Goal: Task Accomplishment & Management: Manage account settings

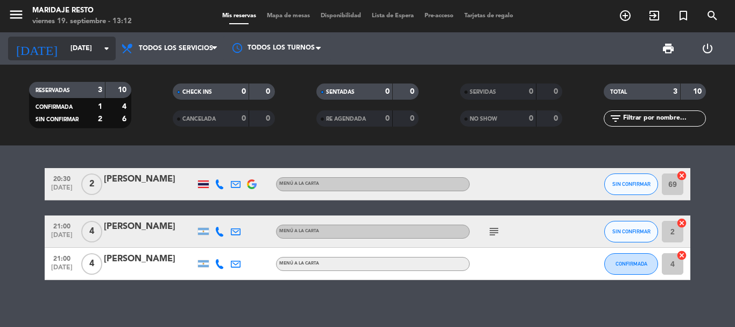
click at [88, 46] on input "[DATE]" at bounding box center [110, 48] width 91 height 18
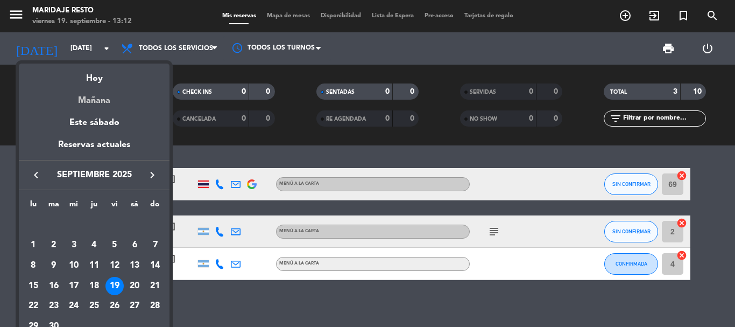
click at [82, 102] on div "Mañana" at bounding box center [94, 97] width 151 height 22
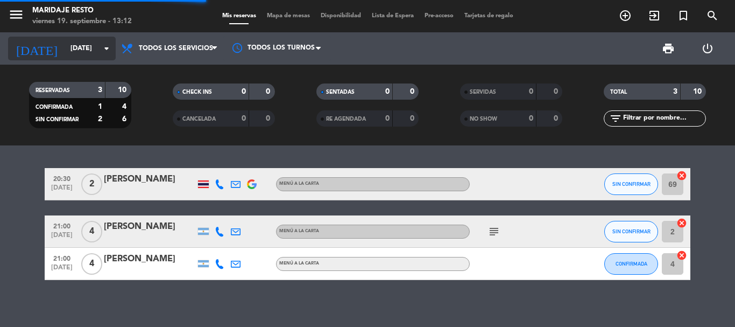
click at [65, 52] on input "[DATE]" at bounding box center [110, 48] width 91 height 18
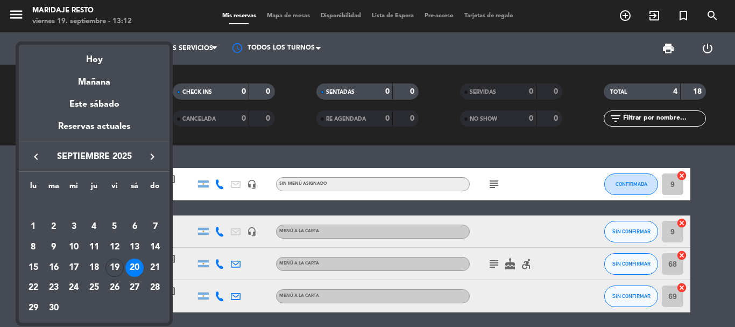
click at [220, 131] on div at bounding box center [367, 163] width 735 height 327
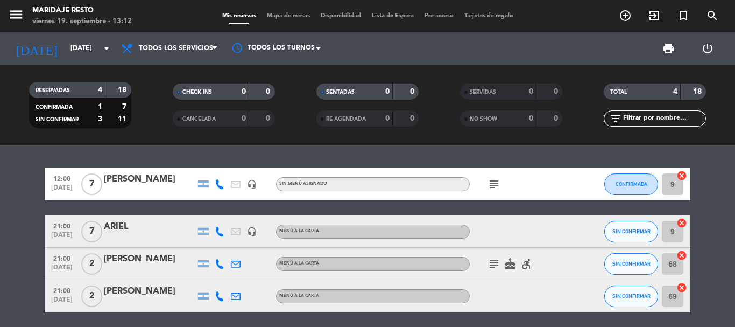
click at [47, 232] on bookings-row "12:00 [DATE] 7 [PERSON_NAME] headset_mic Sin menú asignado subject CONFIRMADA 9…" at bounding box center [367, 240] width 735 height 144
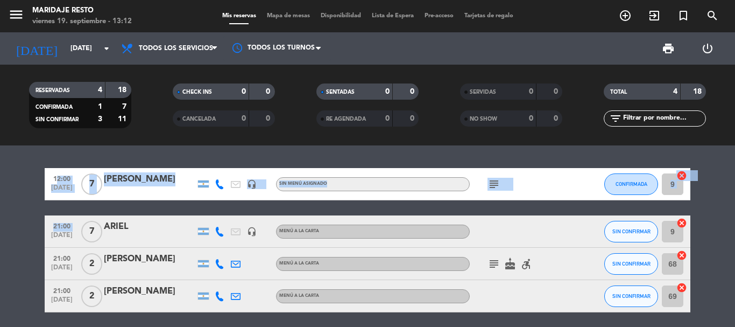
click at [52, 230] on span "21:00" at bounding box center [61, 225] width 27 height 12
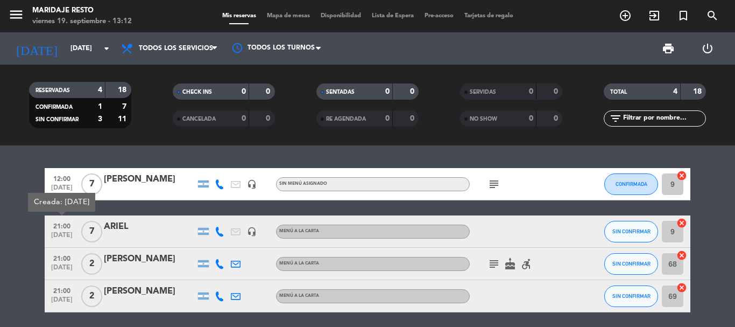
click at [504, 234] on div at bounding box center [518, 231] width 97 height 32
click at [145, 234] on div "ARIEL" at bounding box center [149, 231] width 91 height 23
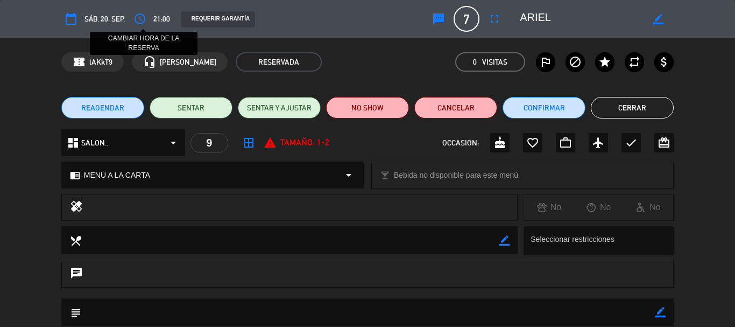
click at [143, 21] on icon "access_time" at bounding box center [139, 18] width 13 height 13
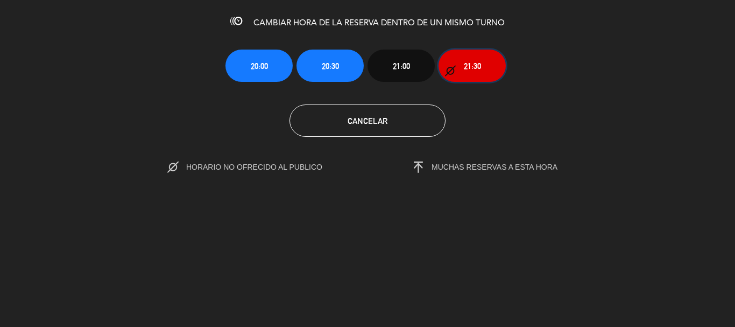
click at [471, 62] on span "21:30" at bounding box center [472, 66] width 17 height 12
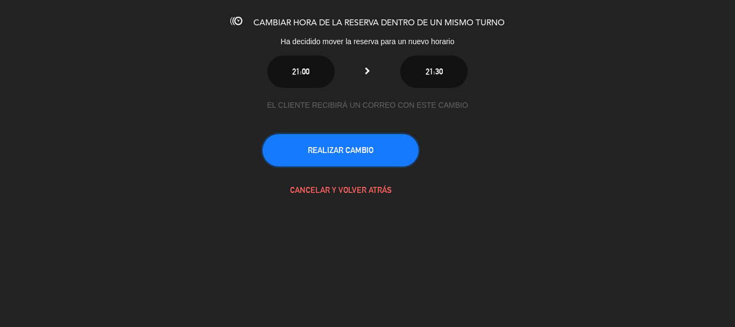
click at [352, 150] on button "REALIZAR CAMBIO" at bounding box center [341, 150] width 156 height 32
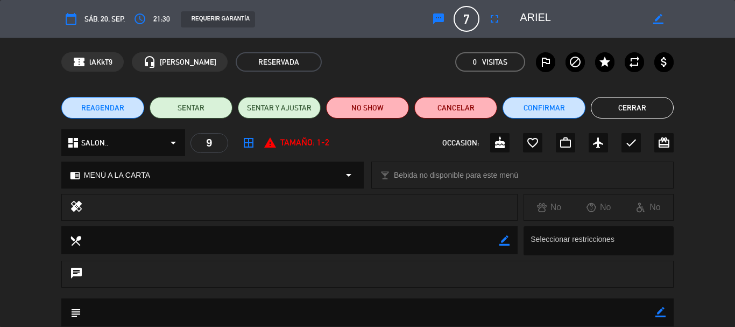
click at [72, 15] on icon "calendar_today" at bounding box center [71, 18] width 13 height 13
click at [624, 108] on button "Cerrar" at bounding box center [632, 108] width 83 height 22
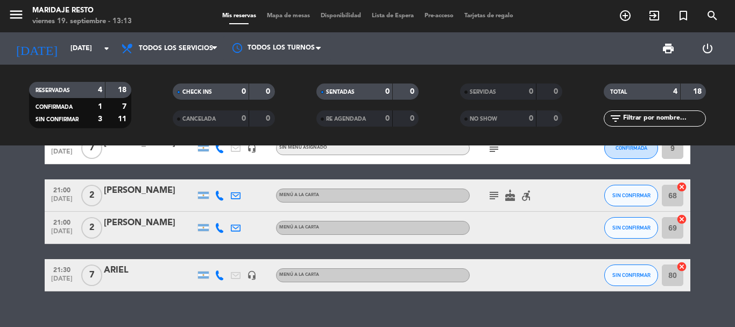
scroll to position [54, 0]
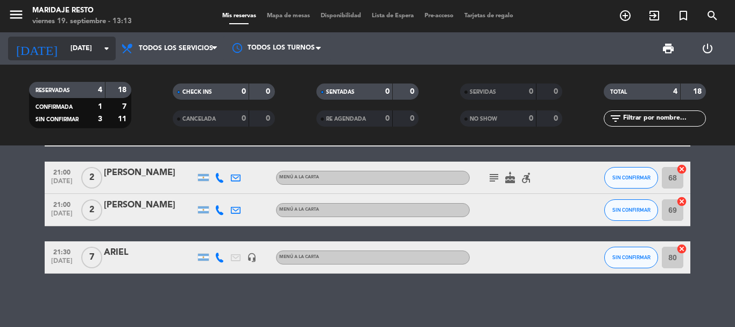
click at [91, 54] on input "[DATE]" at bounding box center [110, 48] width 91 height 18
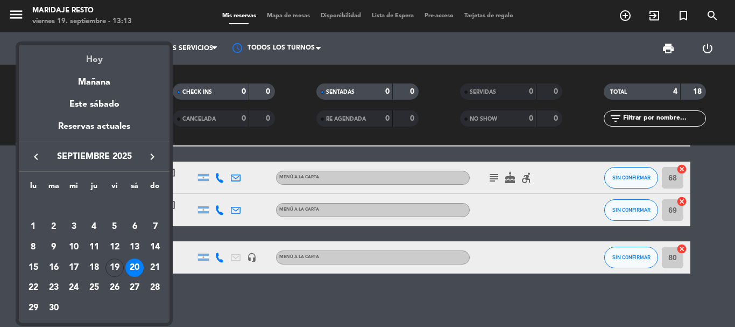
click at [89, 63] on div "Hoy" at bounding box center [94, 56] width 151 height 22
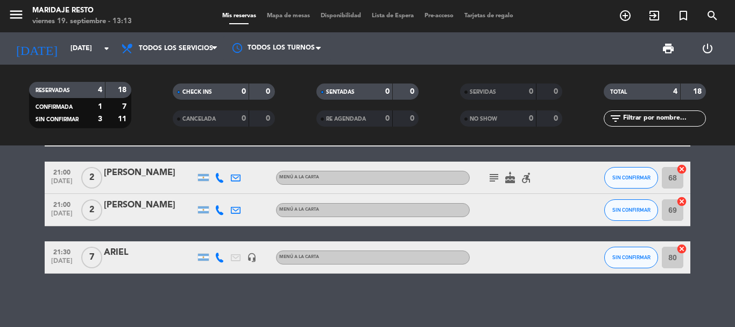
type input "[DATE]"
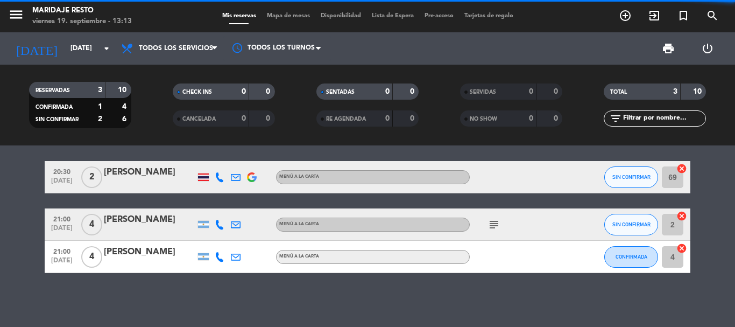
scroll to position [7, 0]
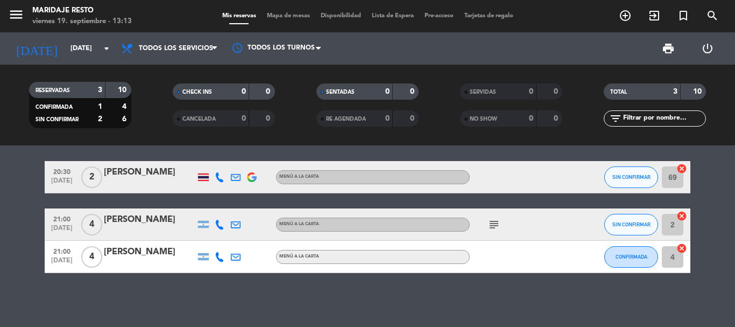
click at [493, 221] on icon "subject" at bounding box center [494, 224] width 13 height 13
